Goal: Task Accomplishment & Management: Manage account settings

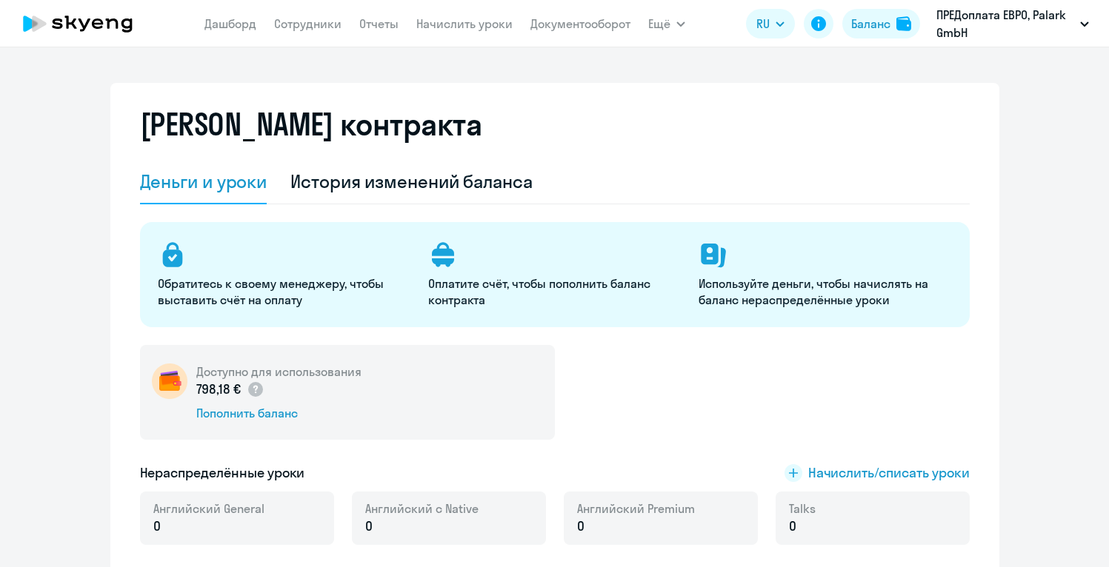
select select "english_adult_not_native_speaker"
click at [918, 118] on div "[PERSON_NAME] контракта" at bounding box center [554, 133] width 829 height 53
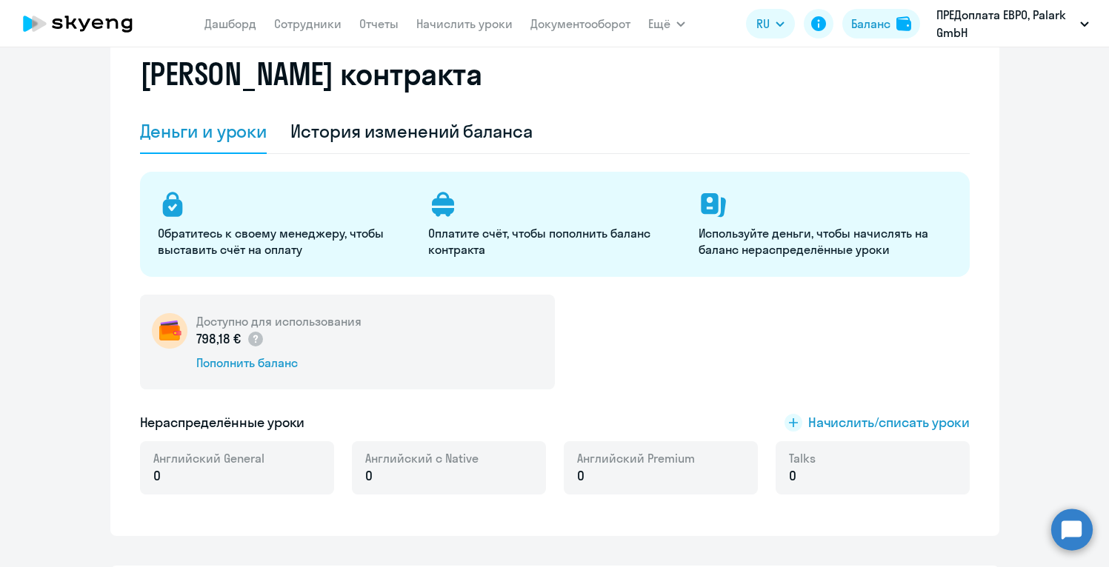
scroll to position [21, 0]
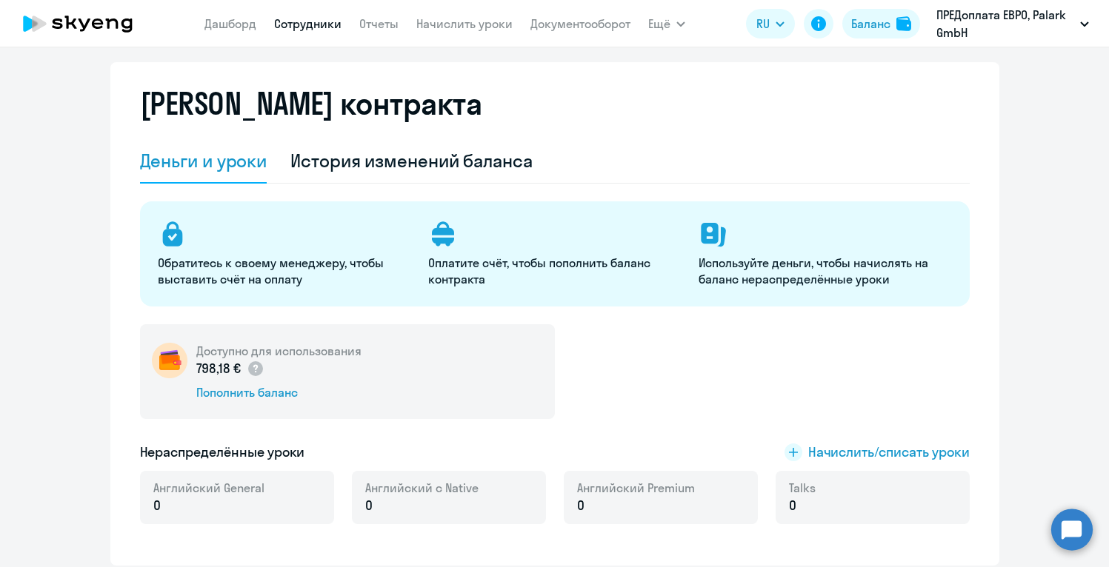
click at [321, 26] on link "Сотрудники" at bounding box center [307, 23] width 67 height 15
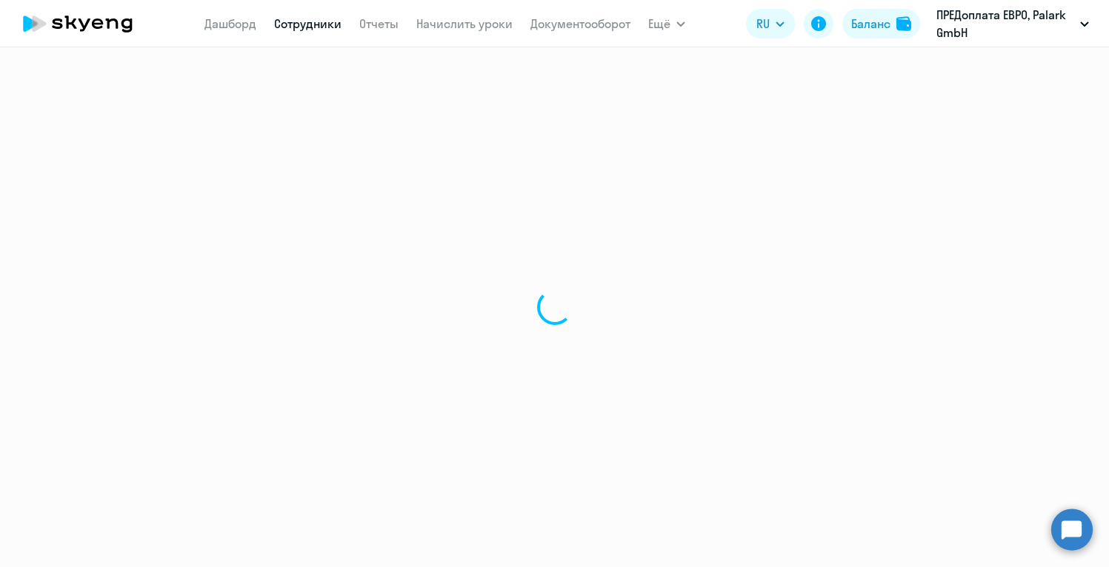
select select "30"
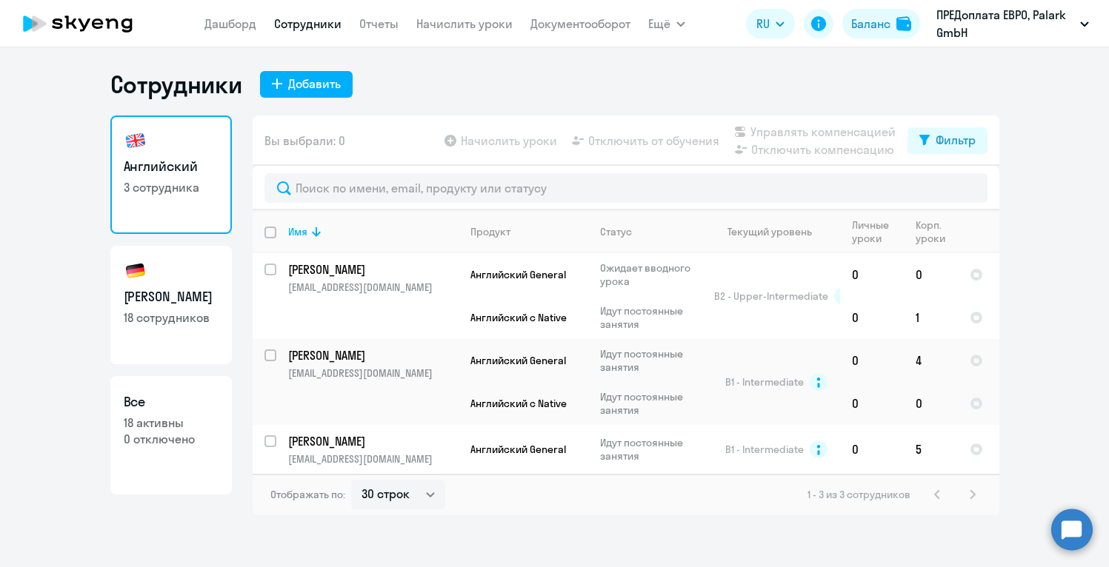
click at [182, 285] on link "Немецкий 18 сотрудников" at bounding box center [170, 305] width 121 height 118
select select "30"
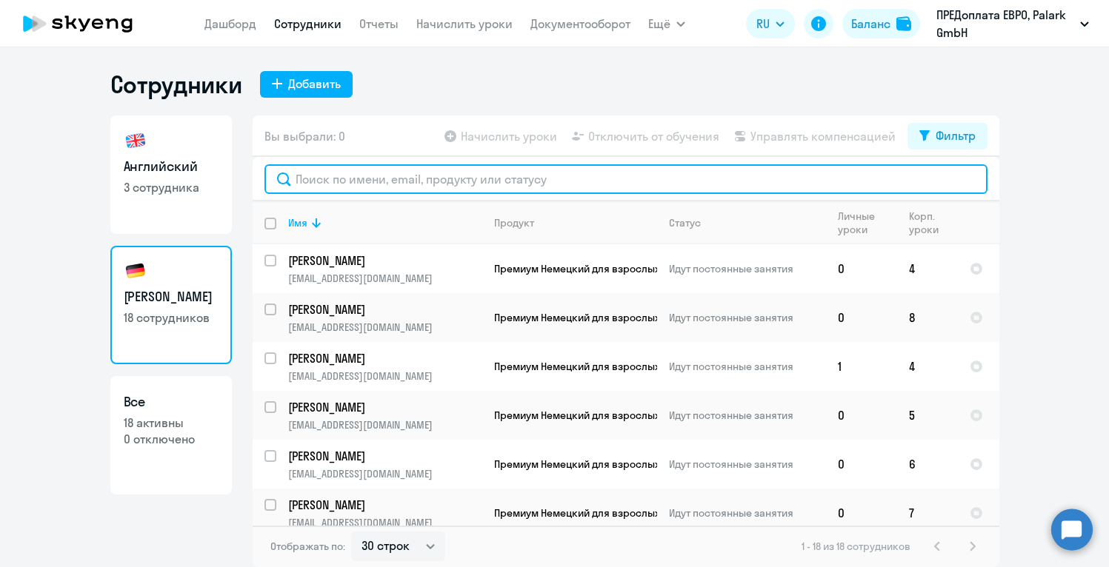
click at [479, 185] on input "text" at bounding box center [625, 179] width 723 height 30
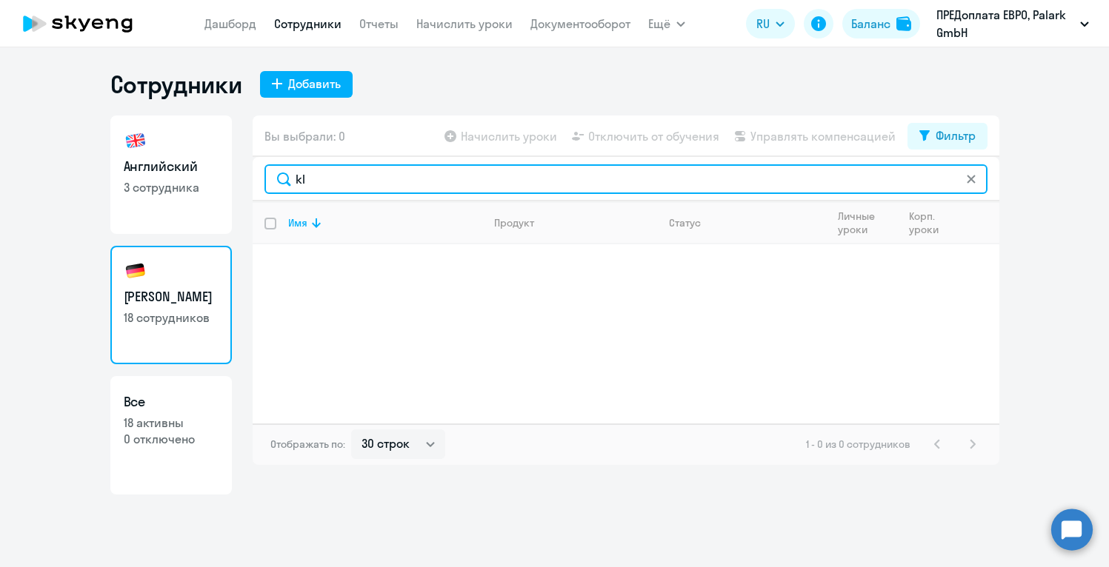
type input "k"
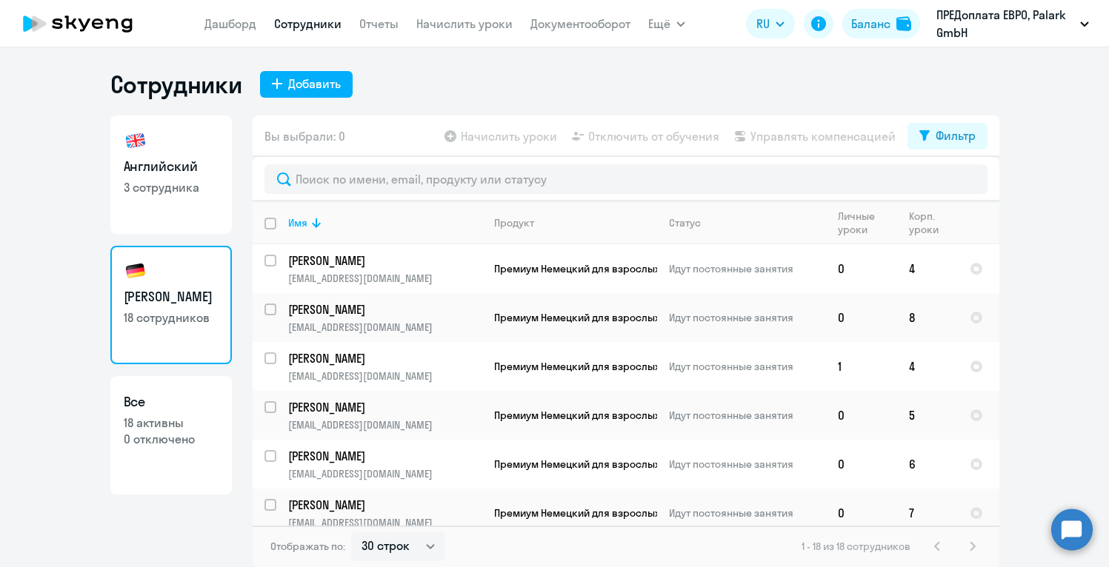
click at [1046, 378] on ng-component "Сотрудники Добавить Английский 3 сотрудника Немецкий 18 сотрудников Все 18 акти…" at bounding box center [554, 319] width 1109 height 498
click at [1046, 344] on ng-component "Сотрудники Добавить Английский 3 сотрудника Немецкий 18 сотрудников Все 18 акти…" at bounding box center [554, 319] width 1109 height 498
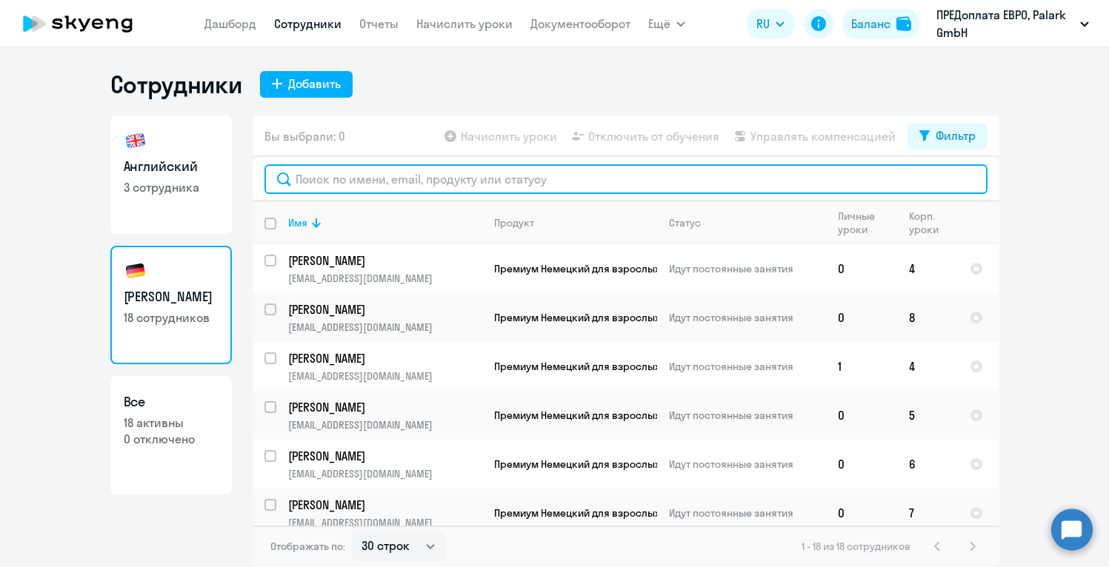
click at [736, 184] on input "text" at bounding box center [625, 179] width 723 height 30
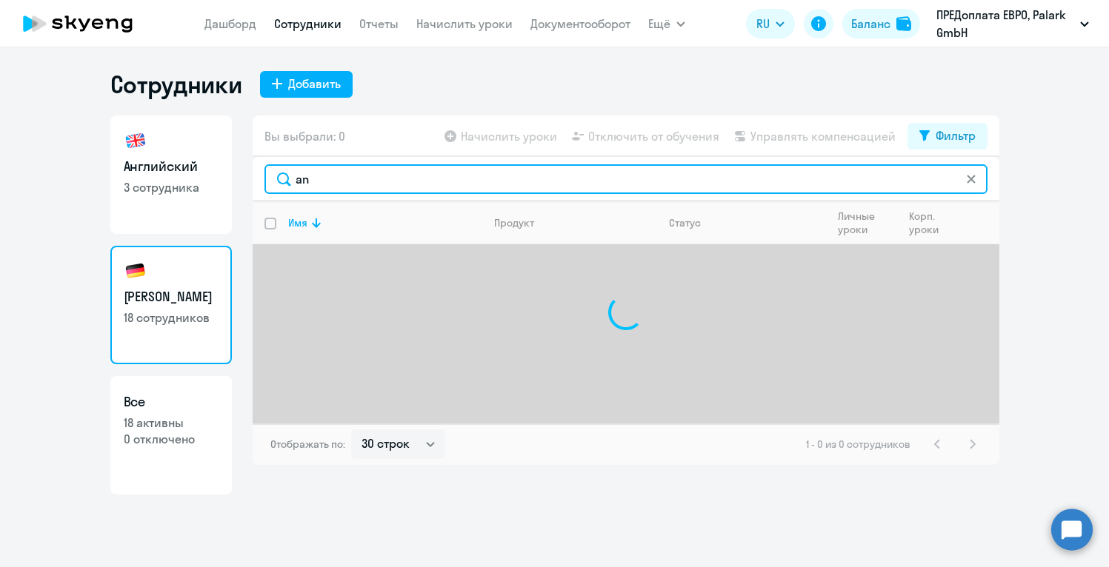
type input "a"
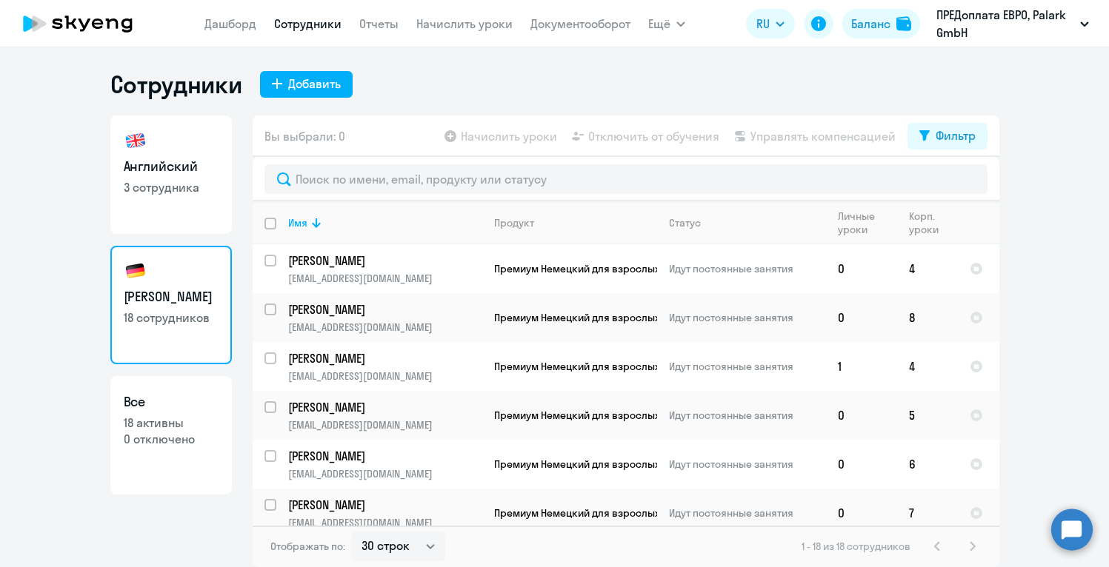
click at [183, 436] on p "0 отключено" at bounding box center [171, 439] width 95 height 16
select select "30"
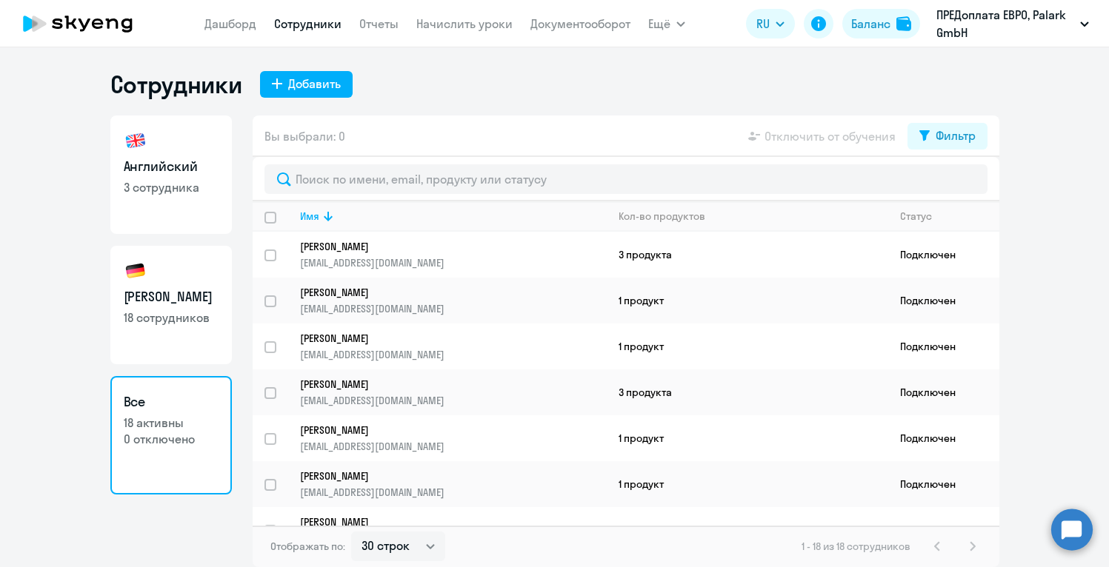
click at [1021, 441] on ng-component "Сотрудники Добавить Английский 3 сотрудника Немецкий 18 сотрудников Все 18 акти…" at bounding box center [554, 319] width 1109 height 498
click at [885, 448] on td "1 продукт" at bounding box center [747, 438] width 281 height 46
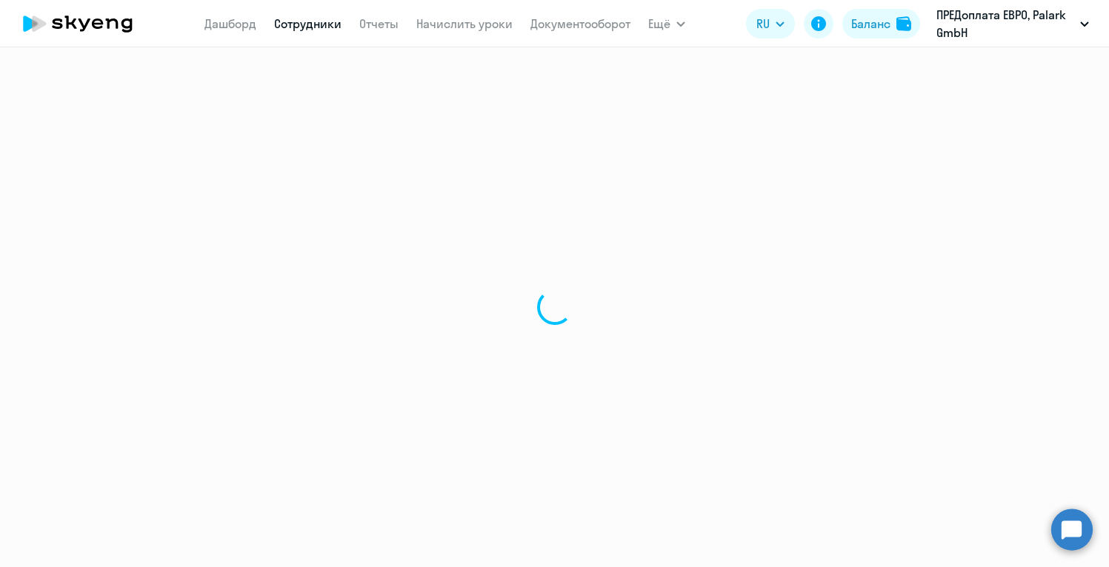
select select "german"
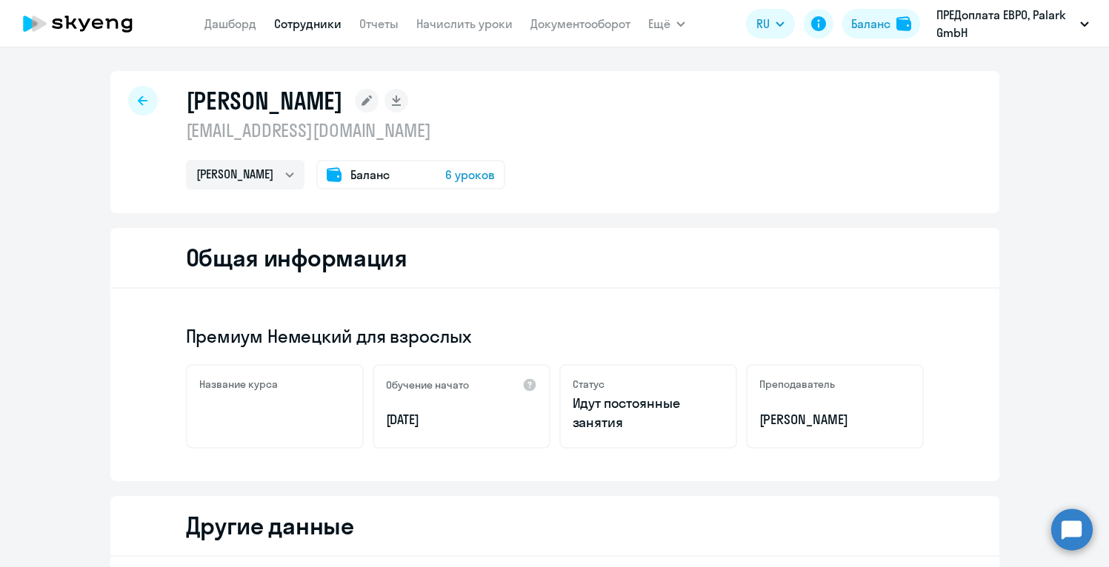
click at [141, 103] on icon at bounding box center [143, 101] width 10 height 10
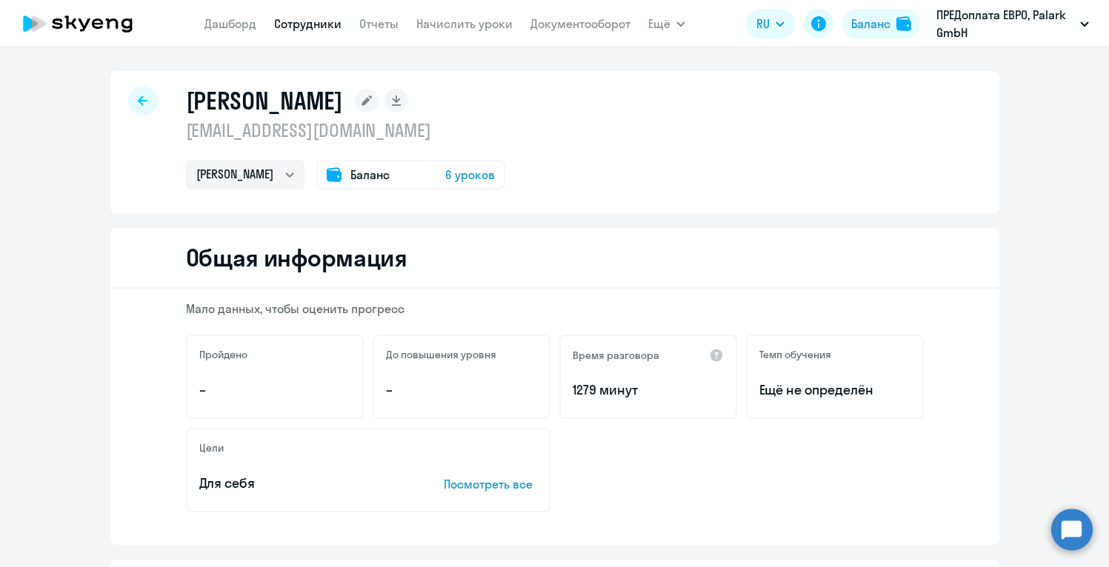
click at [141, 101] on icon at bounding box center [143, 101] width 10 height 10
select select "30"
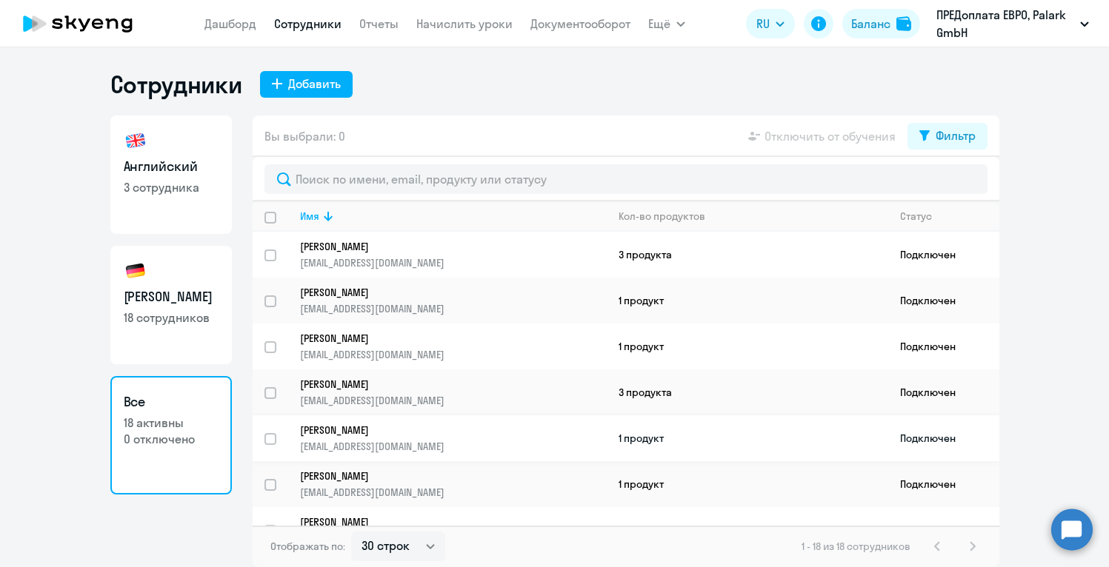
drag, startPoint x: 770, startPoint y: 478, endPoint x: 764, endPoint y: 436, distance: 42.0
click at [491, 517] on p "[PERSON_NAME]" at bounding box center [443, 521] width 286 height 13
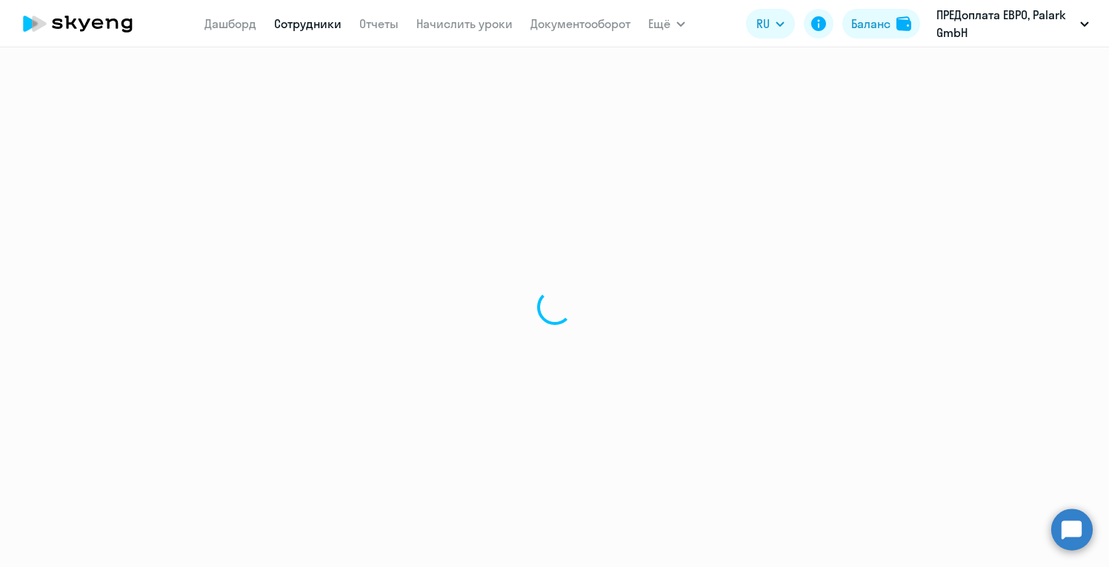
select select "german"
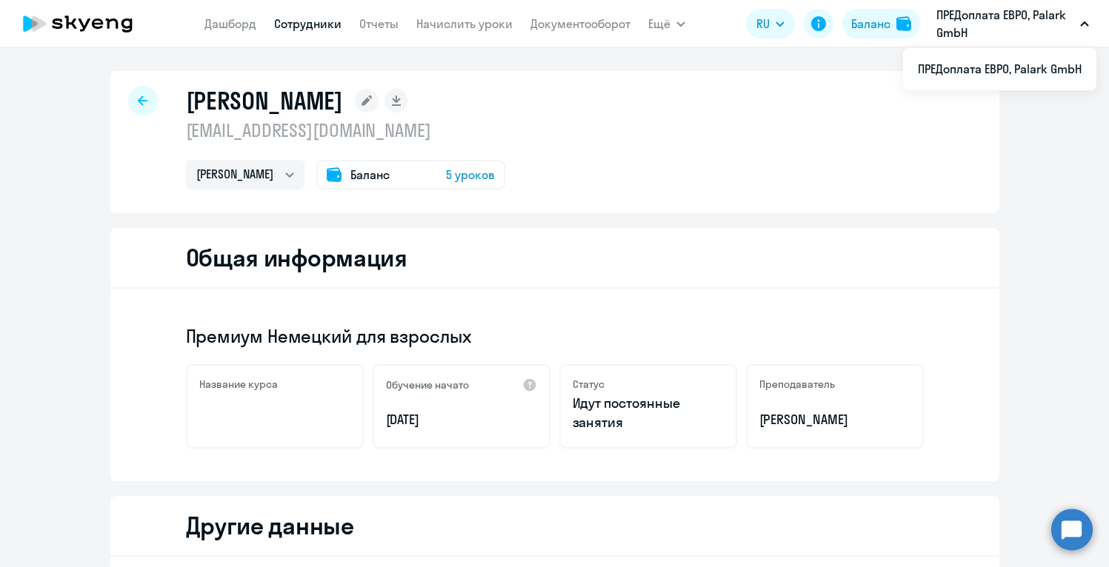
click at [350, 177] on span "Баланс" at bounding box center [369, 175] width 39 height 18
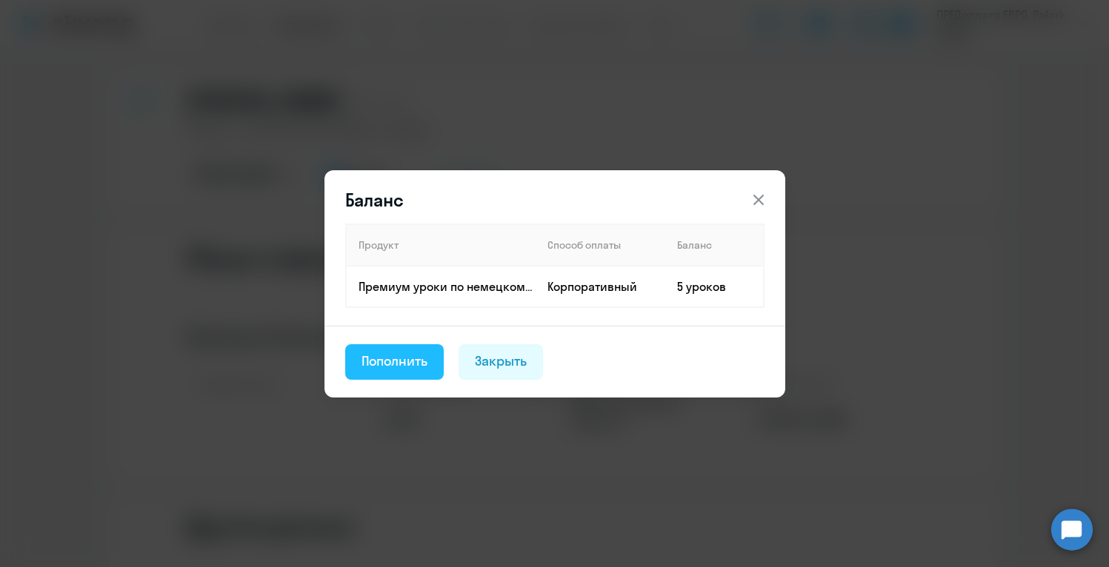
click at [408, 370] on button "Пополнить" at bounding box center [394, 362] width 99 height 36
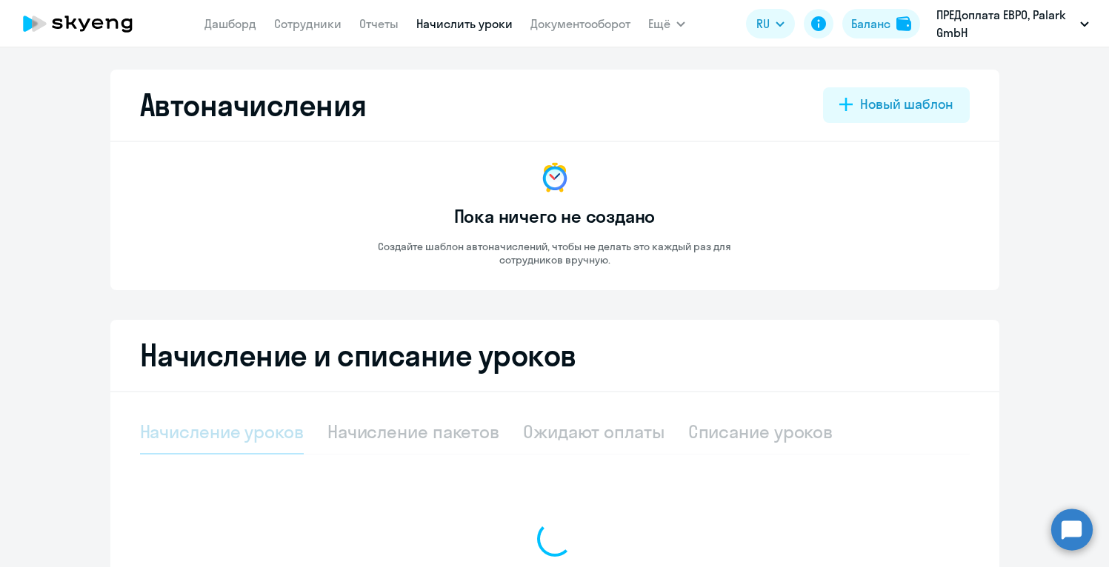
select select "10"
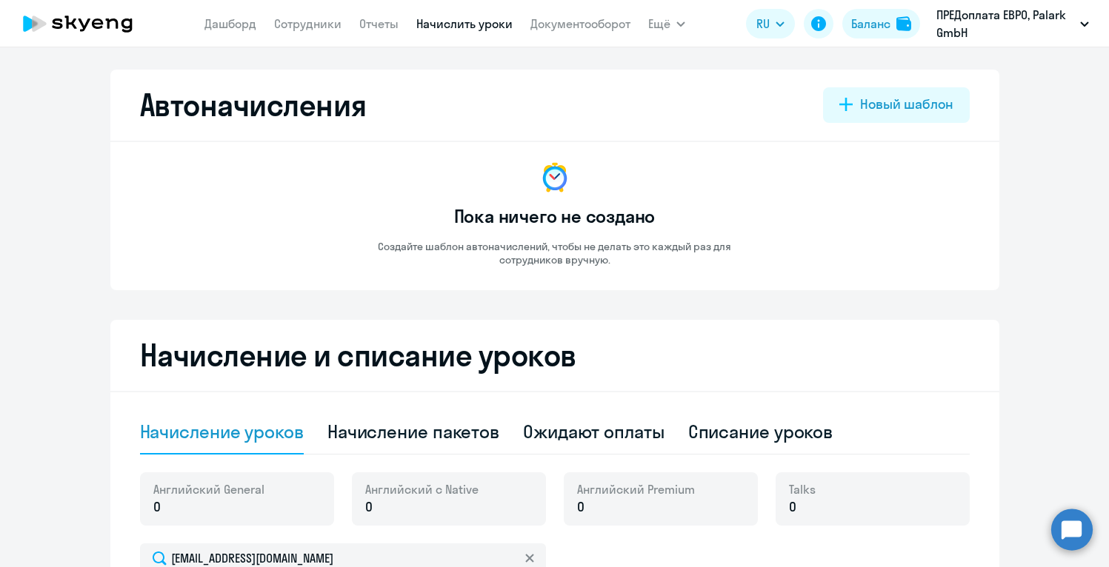
click at [901, 264] on app-empty-accrual-templates-state "Пока ничего не создано Создайте шаблон автоначислений, чтобы не делать это кажд…" at bounding box center [554, 213] width 829 height 107
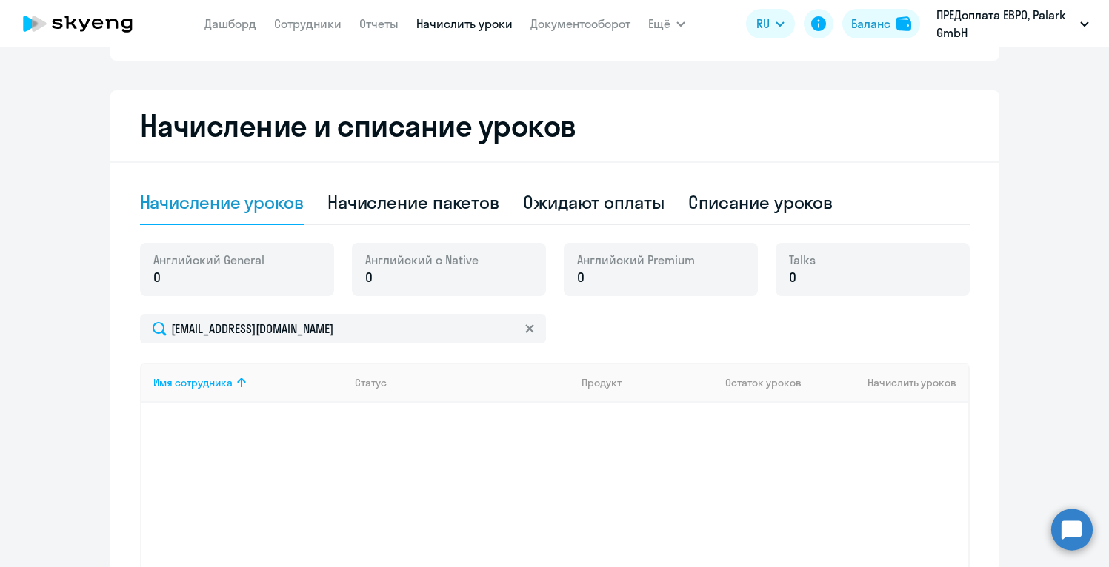
scroll to position [237, 0]
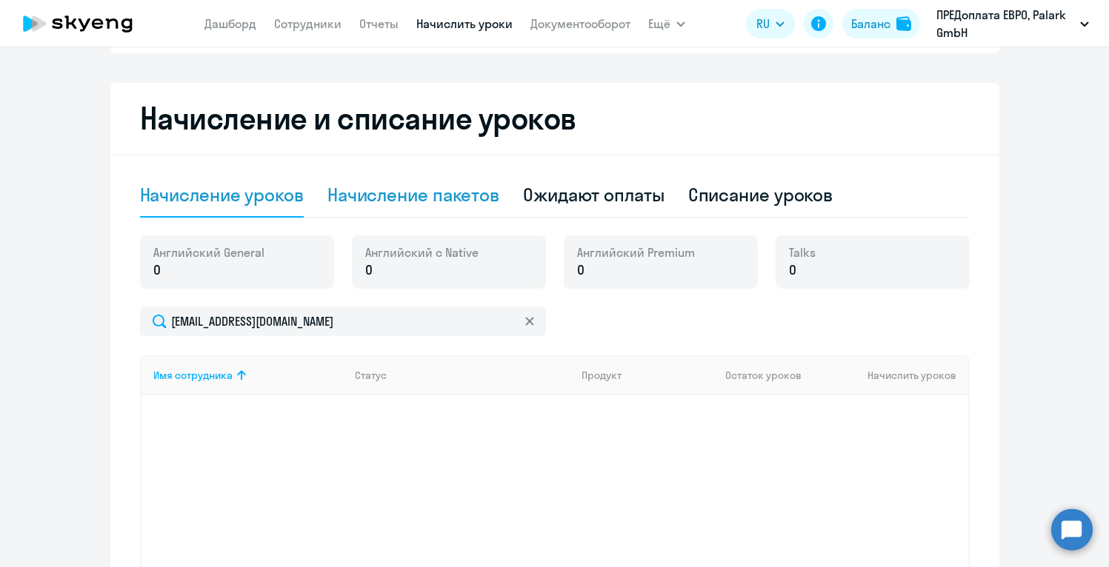
click at [443, 198] on div "Начисление пакетов" at bounding box center [413, 195] width 172 height 24
select select "10"
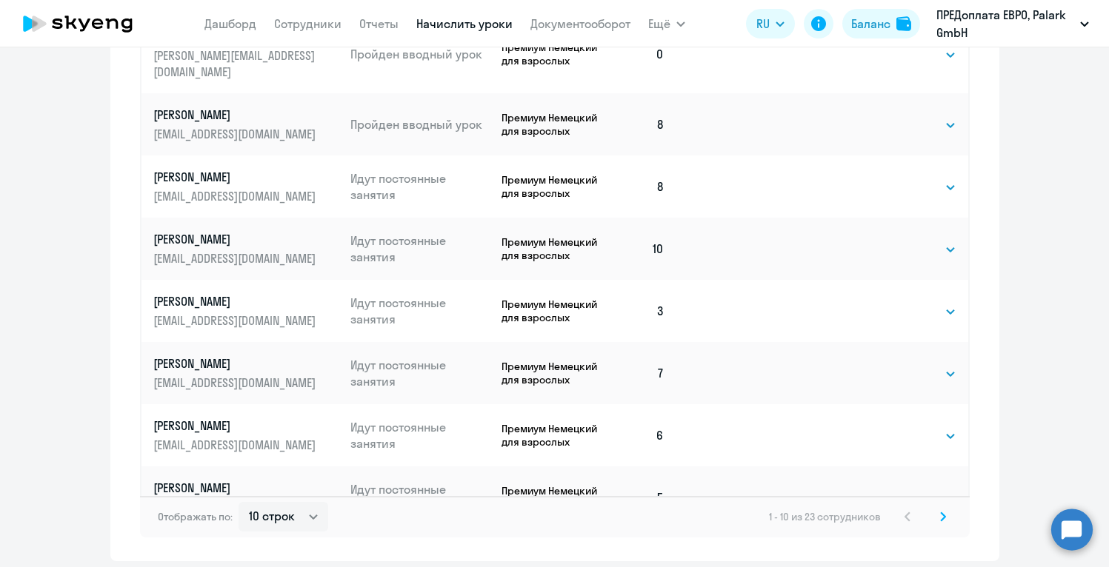
scroll to position [859, 0]
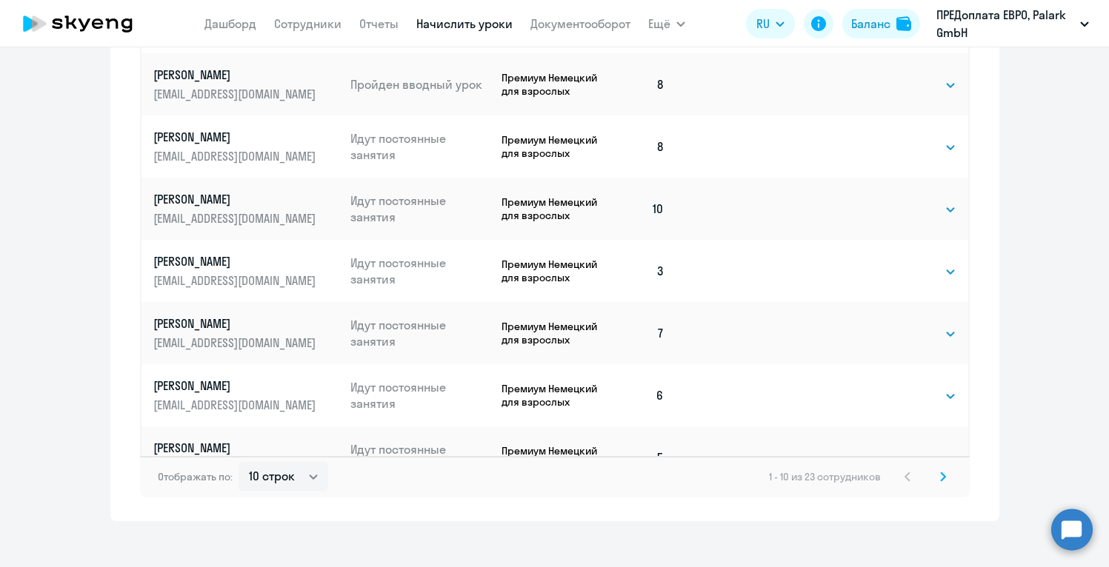
click at [943, 477] on icon at bounding box center [943, 477] width 4 height 8
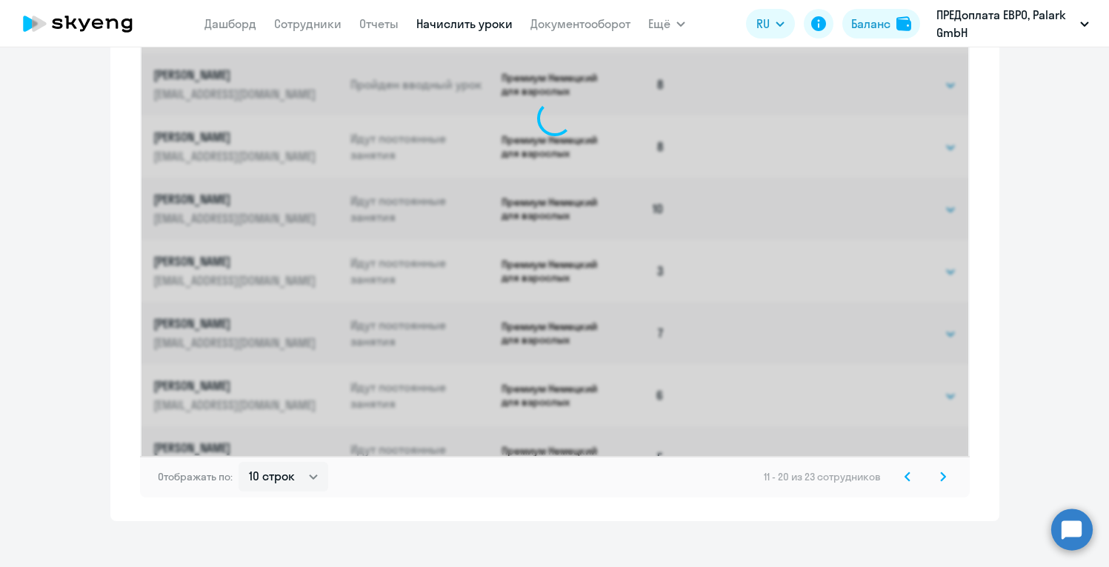
scroll to position [237, 0]
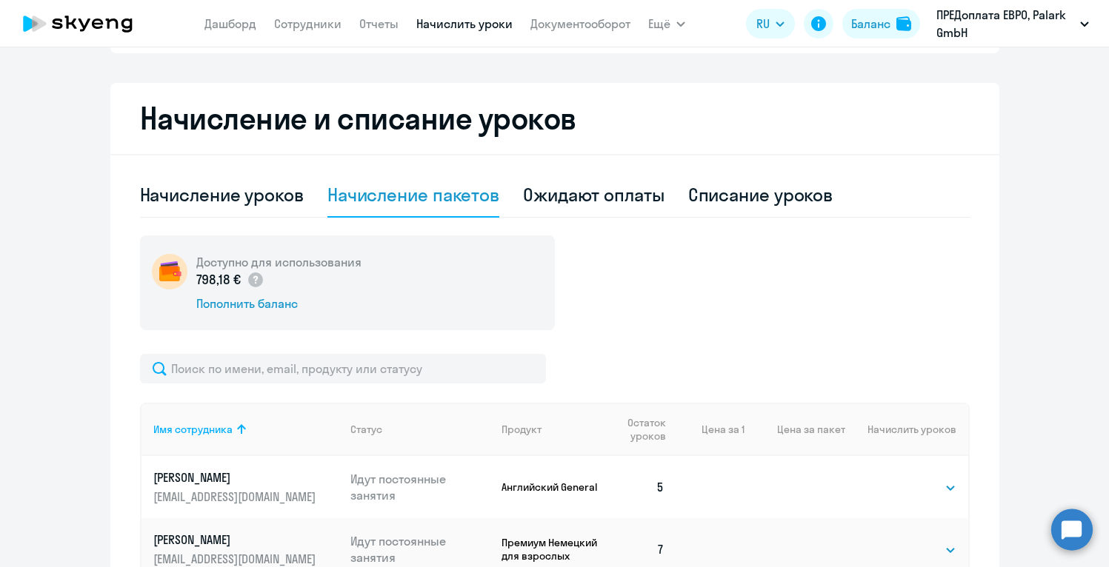
click at [779, 296] on div "Доступно для использования 798,18 € Пополнить баланс" at bounding box center [554, 283] width 829 height 95
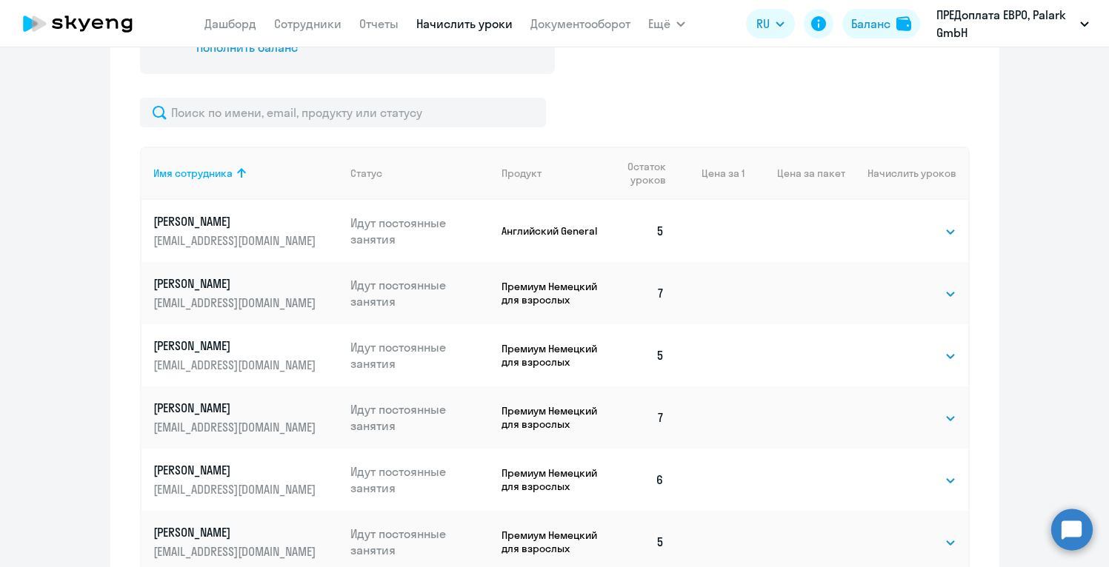
scroll to position [504, 0]
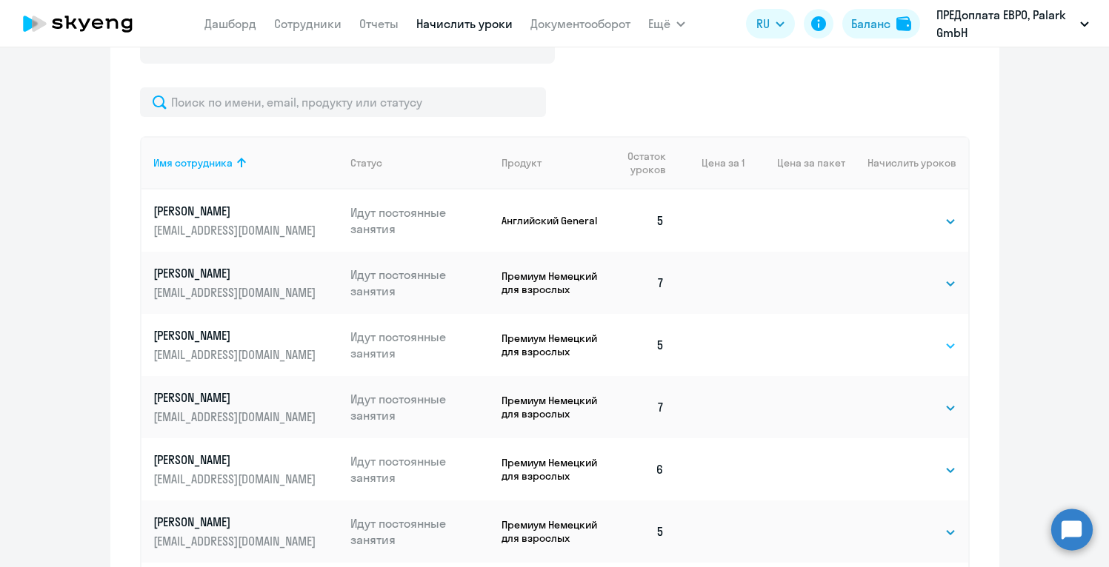
click at [932, 346] on select "Выбрать 4 8 16 32 64 96 128" at bounding box center [925, 346] width 61 height 18
select select "4"
click at [895, 337] on select "Выбрать 4 8 16 32 64 96 128" at bounding box center [925, 346] width 61 height 18
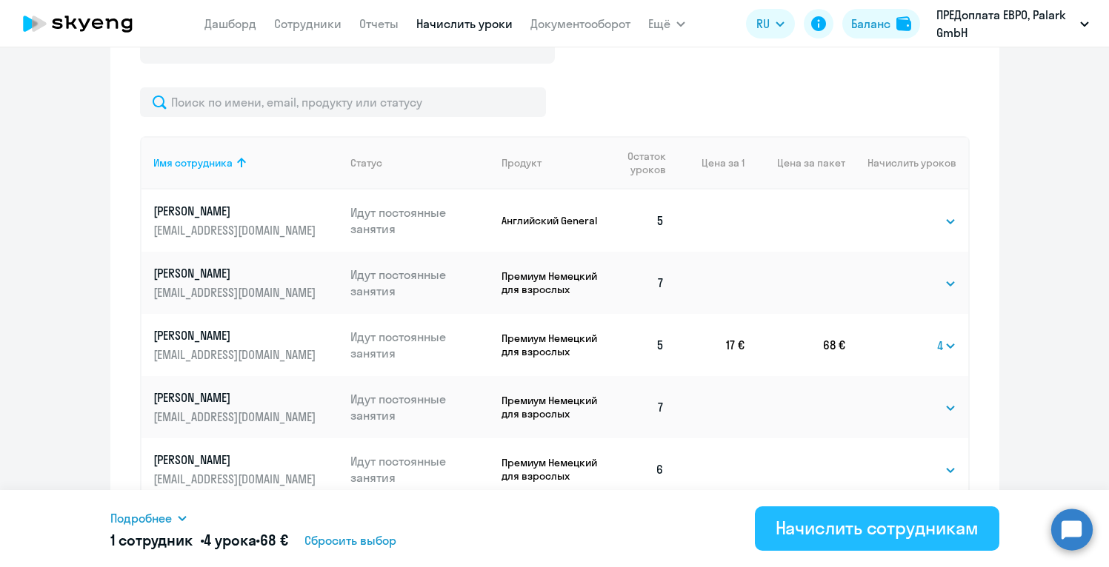
click at [858, 529] on div "Начислить сотрудникам" at bounding box center [876, 528] width 203 height 24
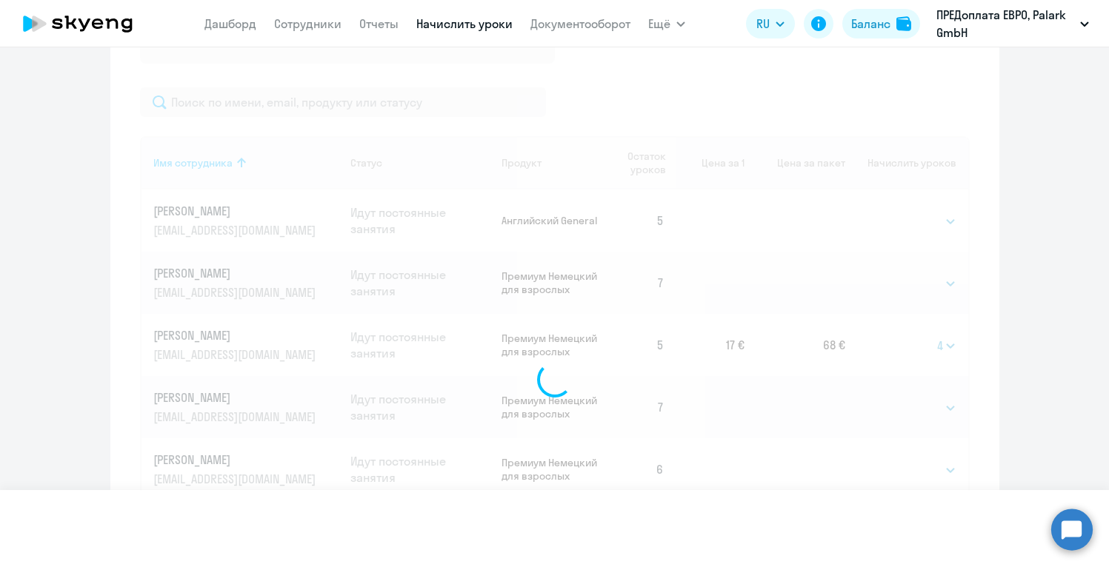
select select
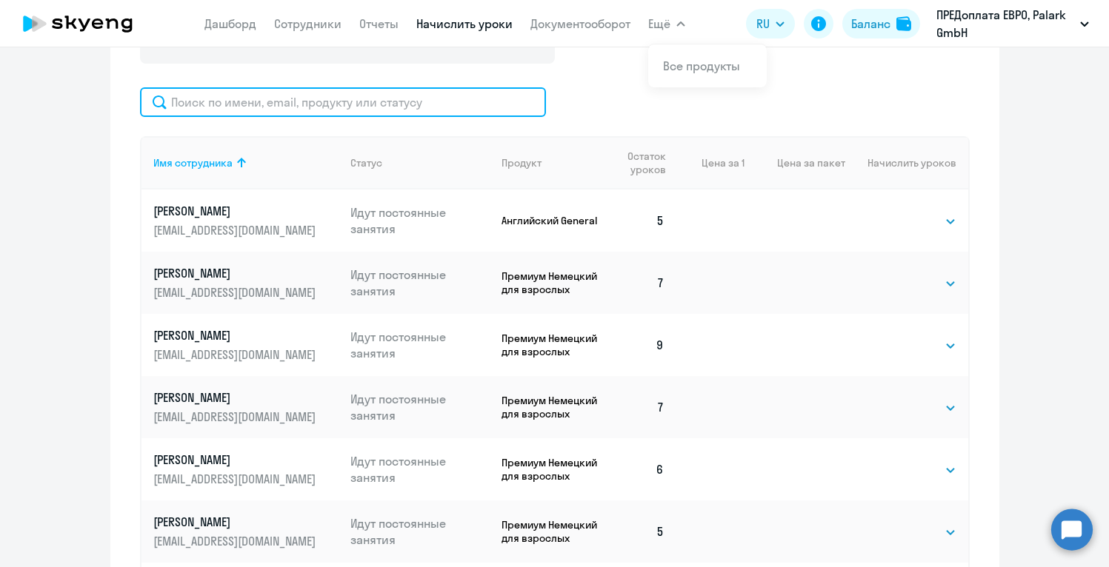
click at [371, 101] on input "text" at bounding box center [343, 102] width 406 height 30
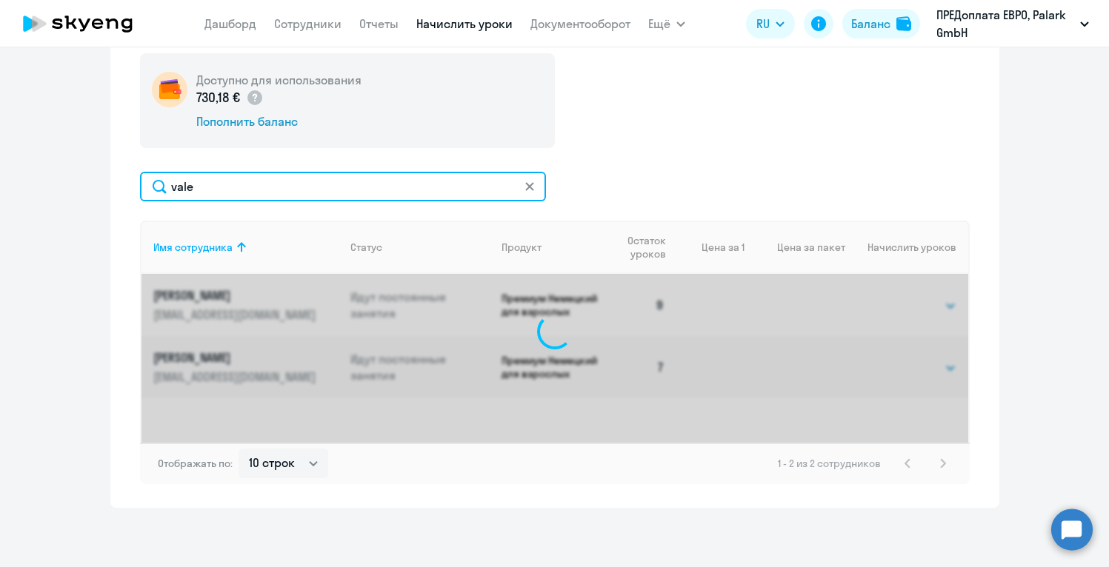
scroll to position [419, 0]
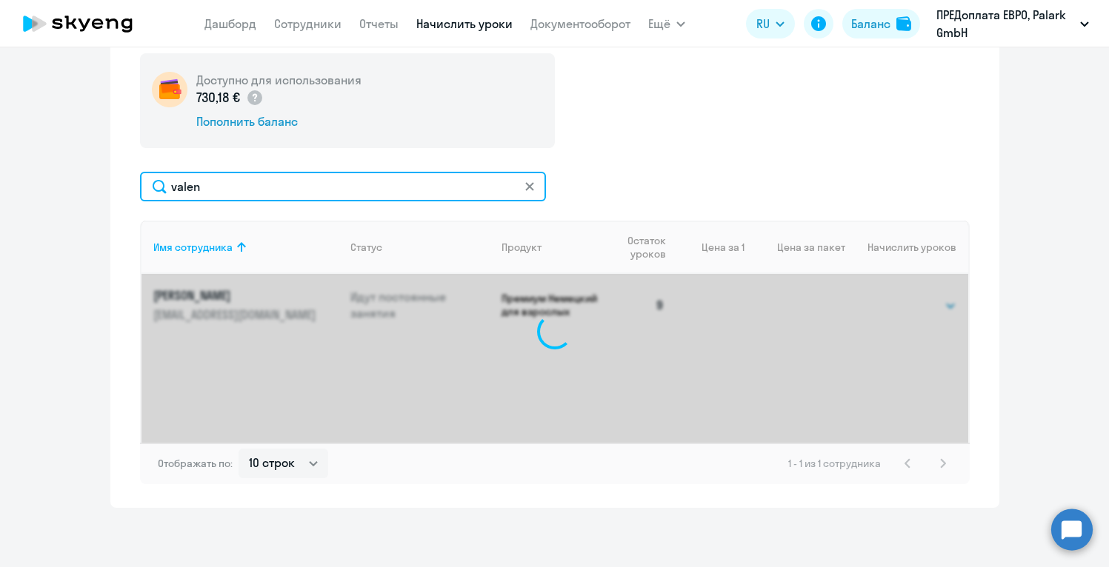
type input "valent"
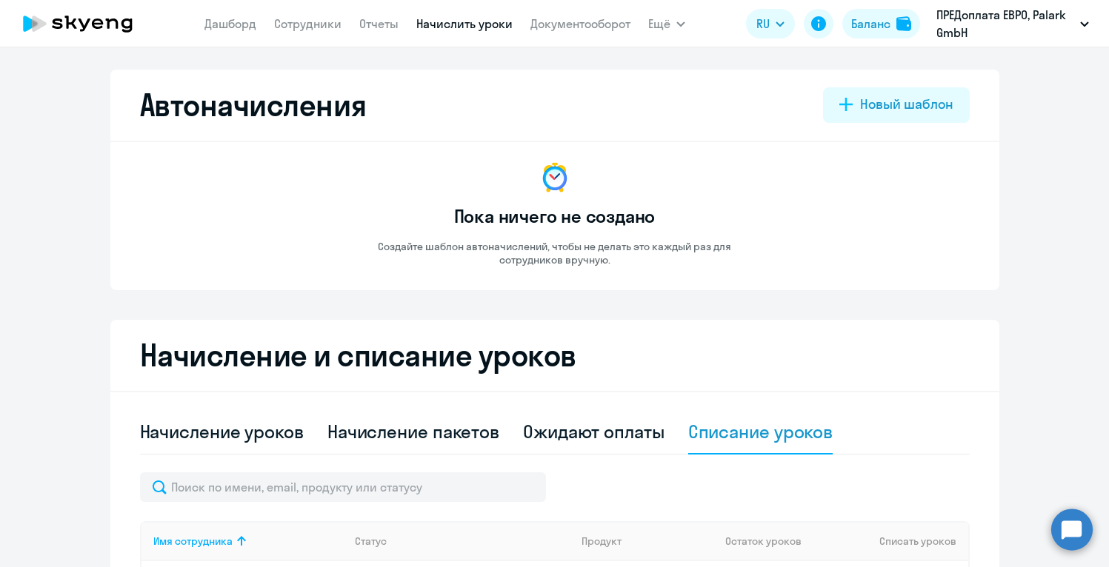
select select "10"
